Goal: Entertainment & Leisure: Consume media (video, audio)

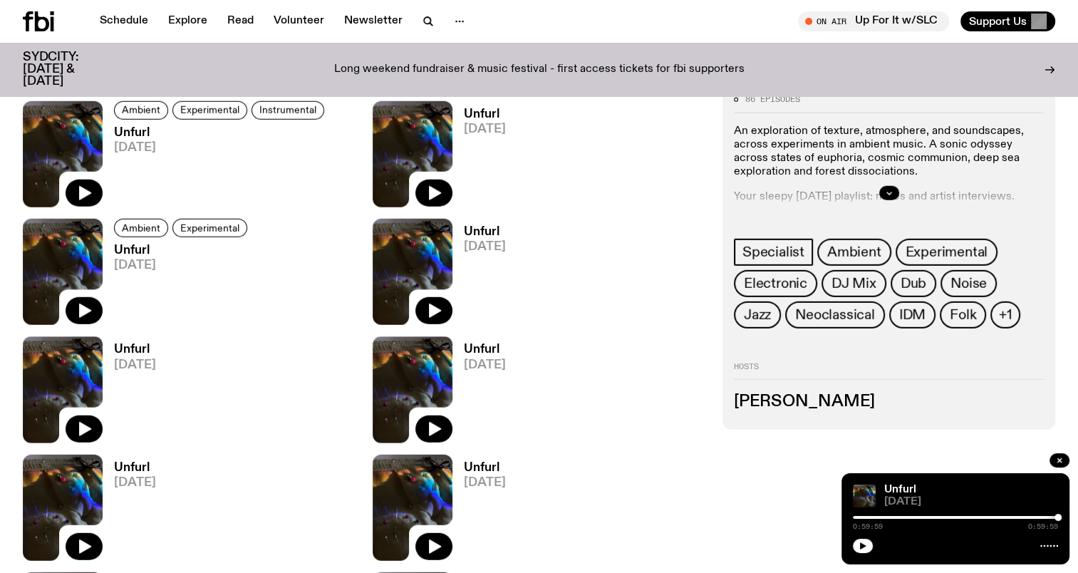
scroll to position [3814, 0]
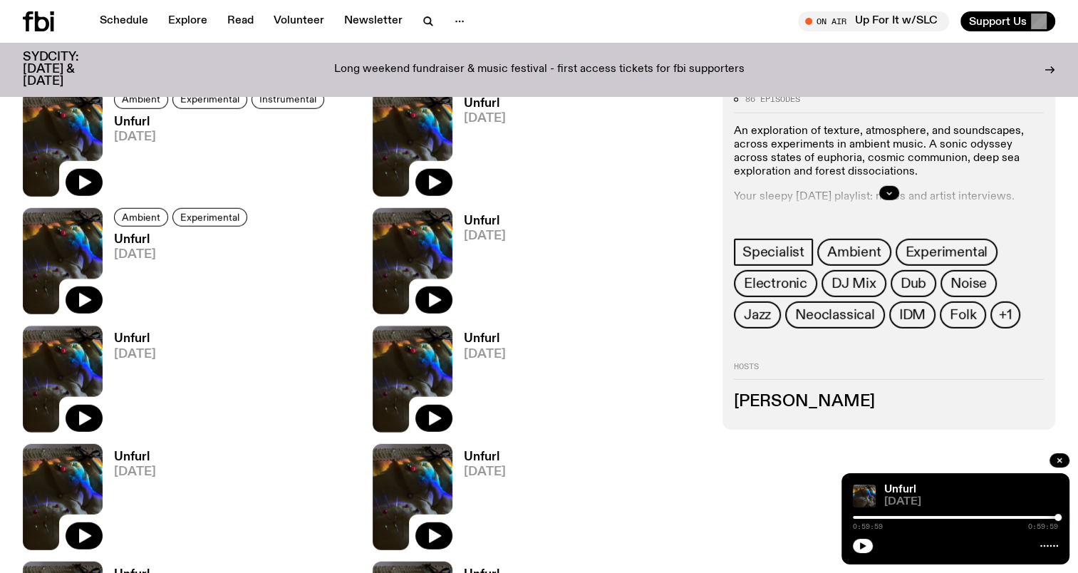
click at [903, 513] on div "0:59:59 0:59:59" at bounding box center [955, 521] width 205 height 17
click at [907, 516] on div at bounding box center [955, 517] width 205 height 3
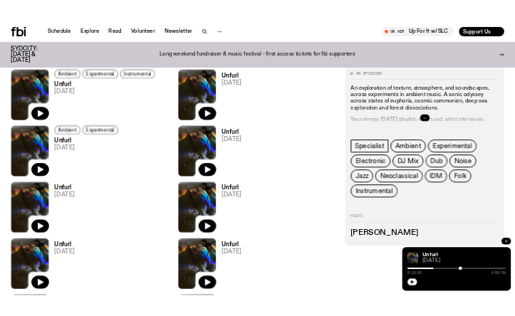
scroll to position [3915, 0]
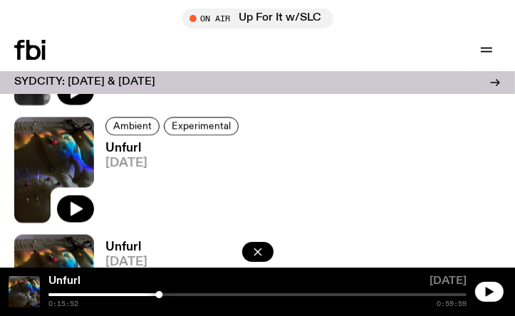
click at [484, 304] on div at bounding box center [490, 291] width 31 height 31
click at [487, 299] on button "button" at bounding box center [489, 292] width 28 height 20
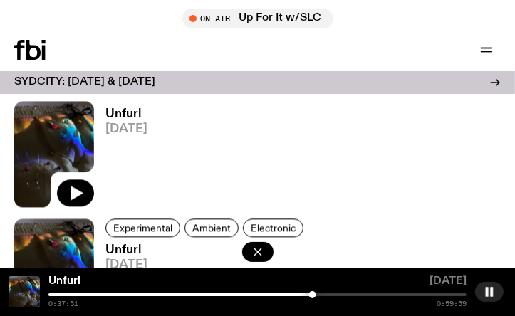
scroll to position [4057, 0]
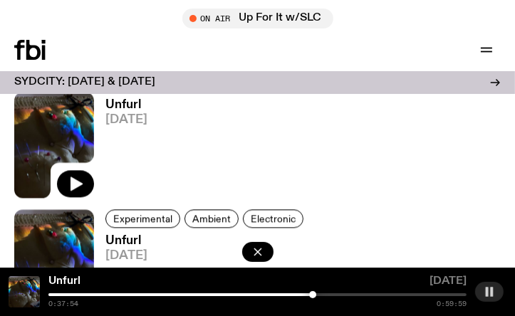
click at [488, 293] on rect "button" at bounding box center [487, 291] width 3 height 9
click at [490, 291] on icon "button" at bounding box center [490, 291] width 8 height 9
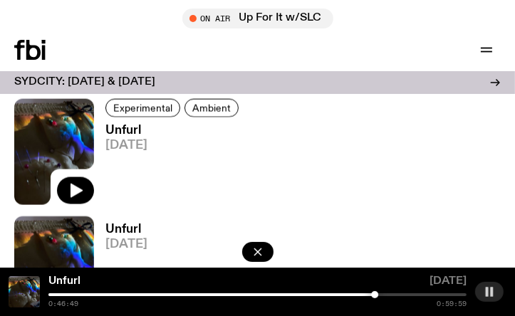
scroll to position [6194, 0]
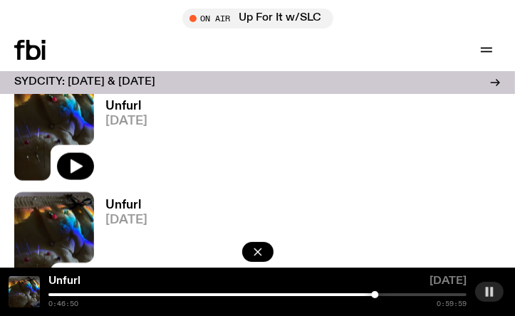
click at [81, 276] on icon "button" at bounding box center [75, 284] width 17 height 17
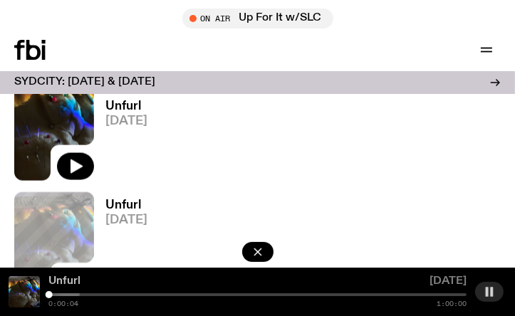
click at [72, 286] on link "Unfurl" at bounding box center [64, 281] width 32 height 11
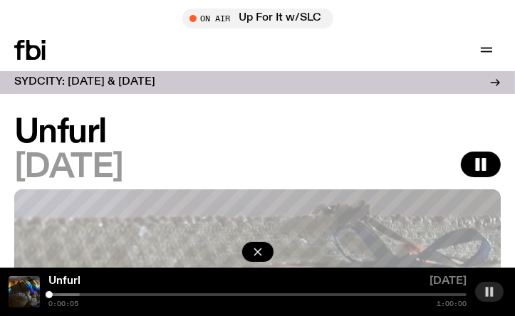
click at [73, 291] on div "Unfurl [DATE] 0:00:05 1:00:00" at bounding box center [257, 292] width 515 height 48
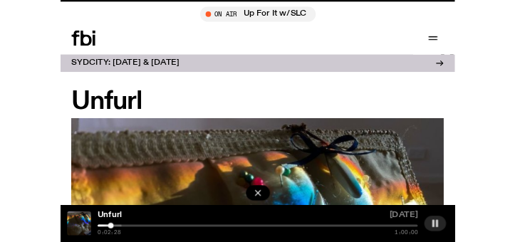
scroll to position [6194, 0]
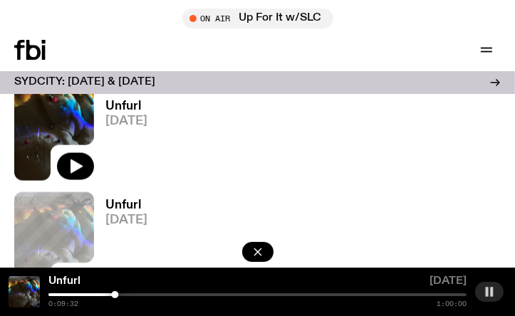
click at [494, 291] on icon "button" at bounding box center [489, 291] width 11 height 11
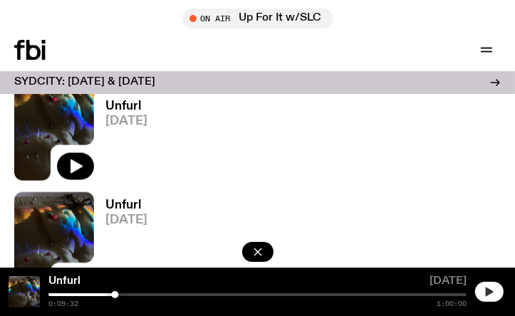
click at [487, 294] on icon "button" at bounding box center [490, 291] width 8 height 9
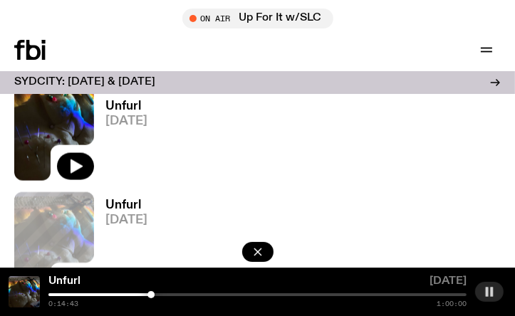
click at [165, 295] on div at bounding box center [257, 294] width 418 height 3
click at [171, 295] on div at bounding box center [257, 294] width 418 height 3
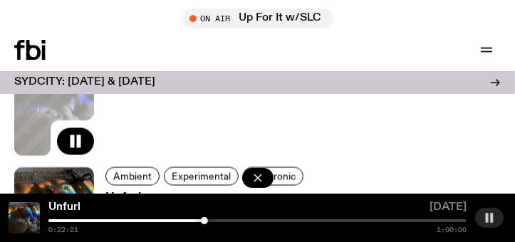
scroll to position [6336, 0]
click at [55, 206] on link "Unfurl" at bounding box center [64, 207] width 32 height 11
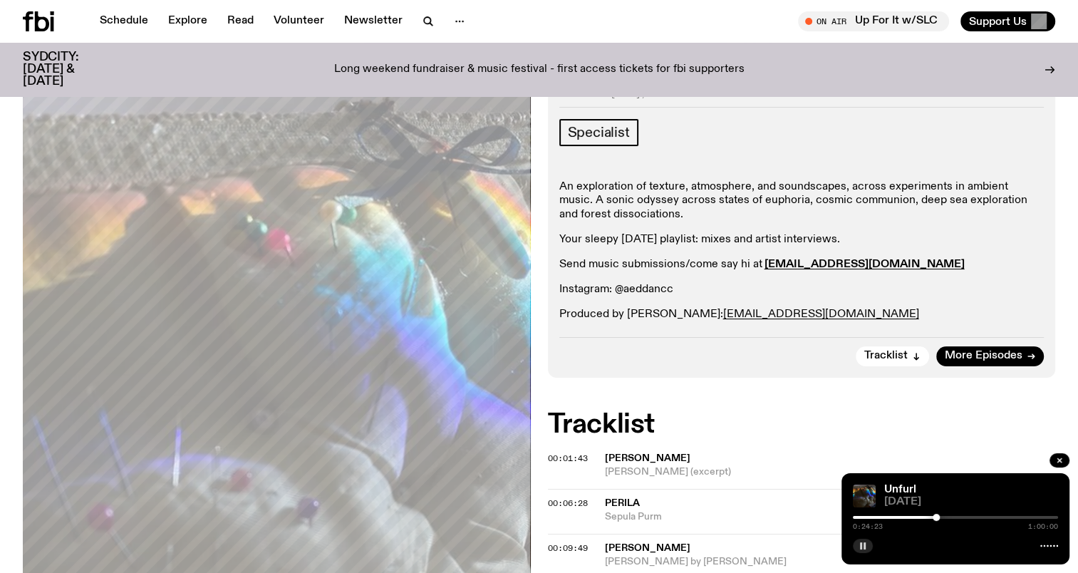
scroll to position [421, 0]
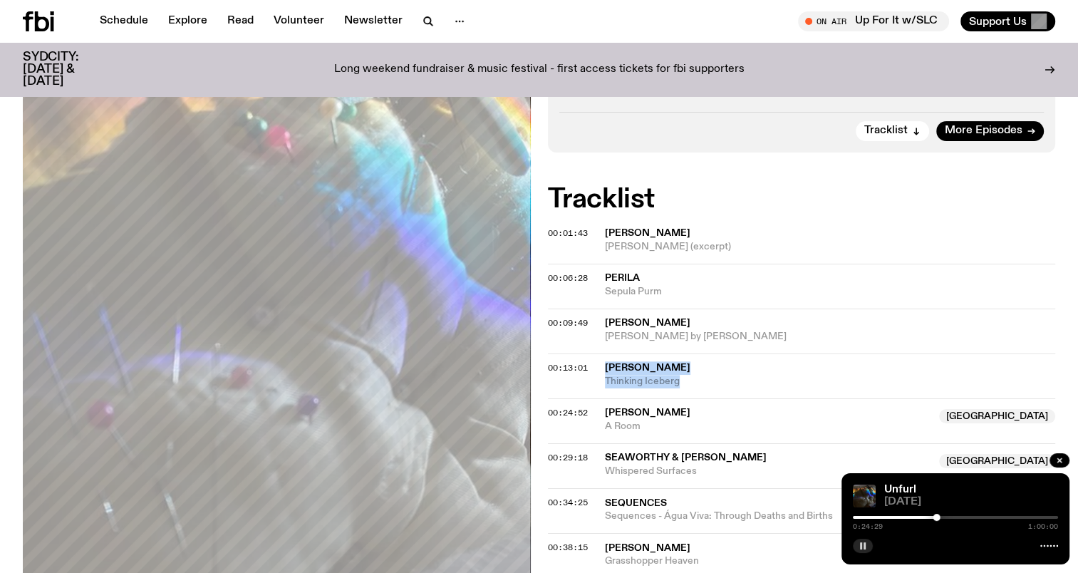
drag, startPoint x: 603, startPoint y: 362, endPoint x: 694, endPoint y: 386, distance: 93.6
click at [694, 398] on div "00:13:01 [PERSON_NAME] Thinking Iceberg" at bounding box center [802, 420] width 508 height 45
copy div "[PERSON_NAME] Thinking Iceberg"
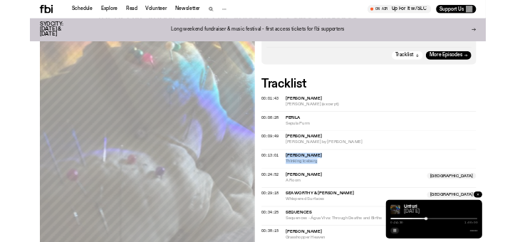
scroll to position [431, 0]
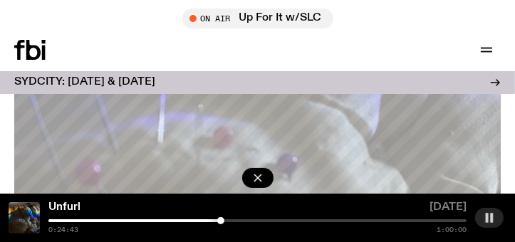
click at [494, 216] on icon "button" at bounding box center [489, 217] width 11 height 11
